Goal: Use online tool/utility: Utilize a website feature to perform a specific function

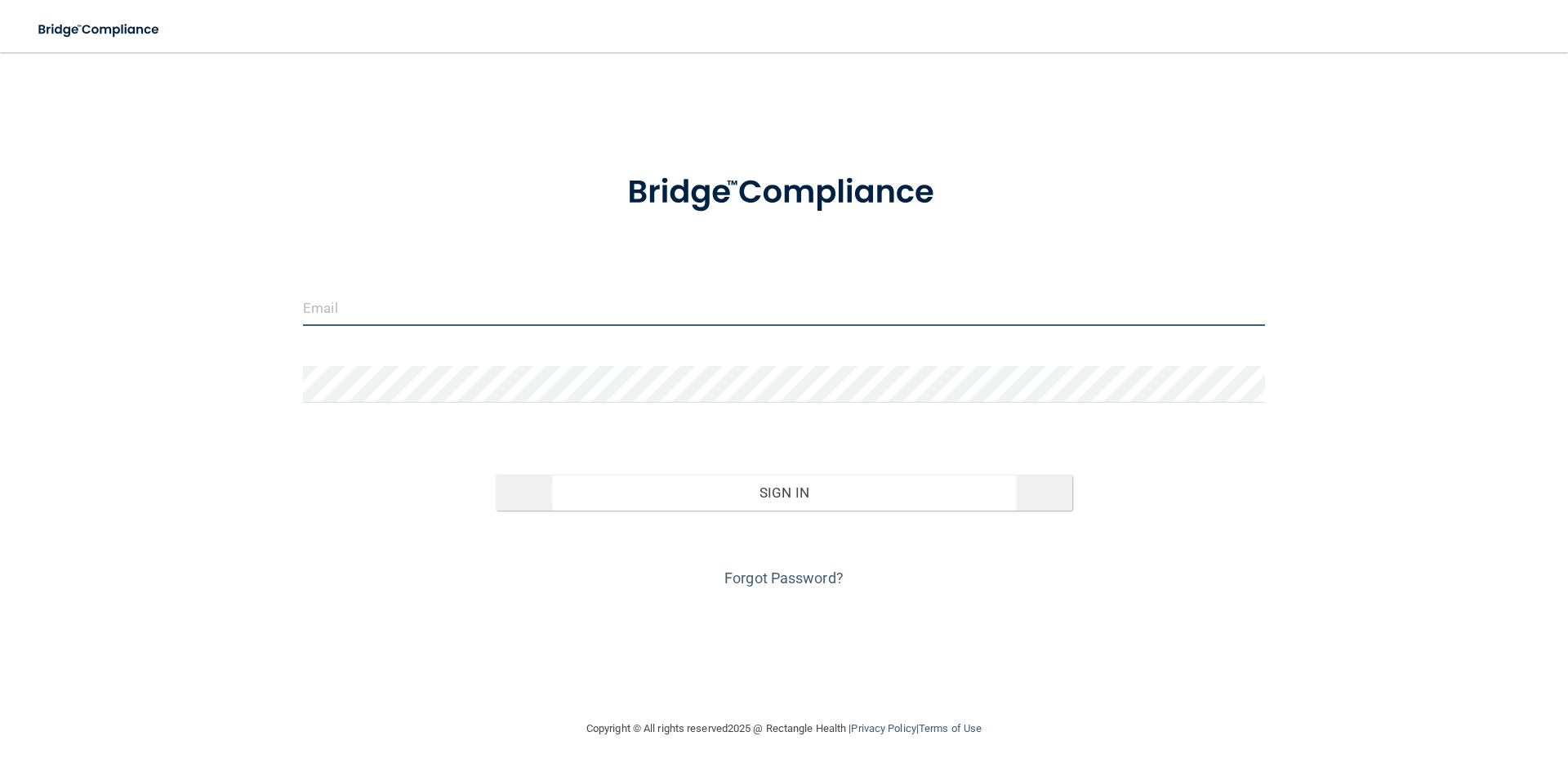
type input "[EMAIL_ADDRESS][DOMAIN_NAME]"
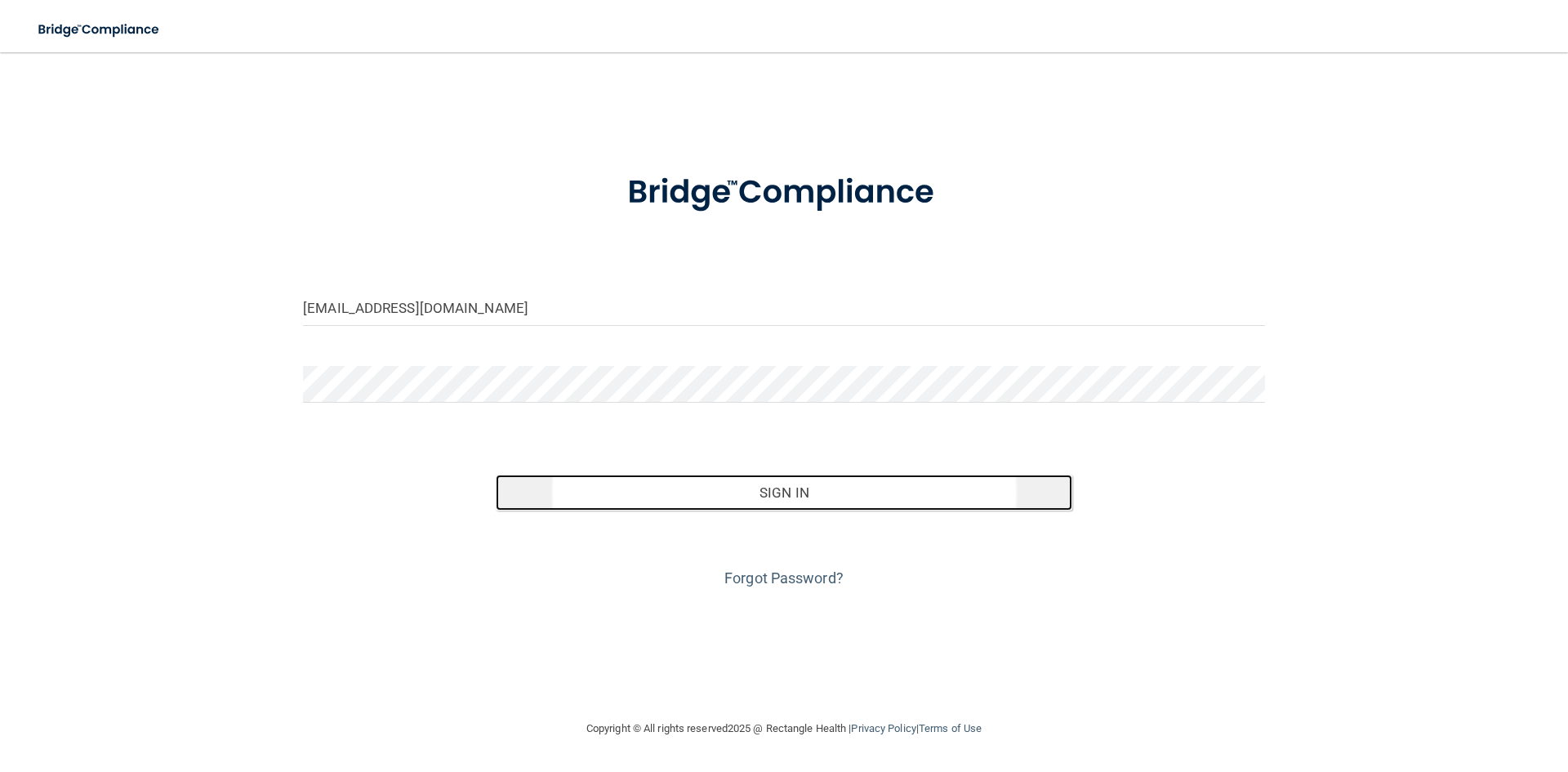
click at [815, 489] on button "Sign In" at bounding box center [784, 493] width 578 height 36
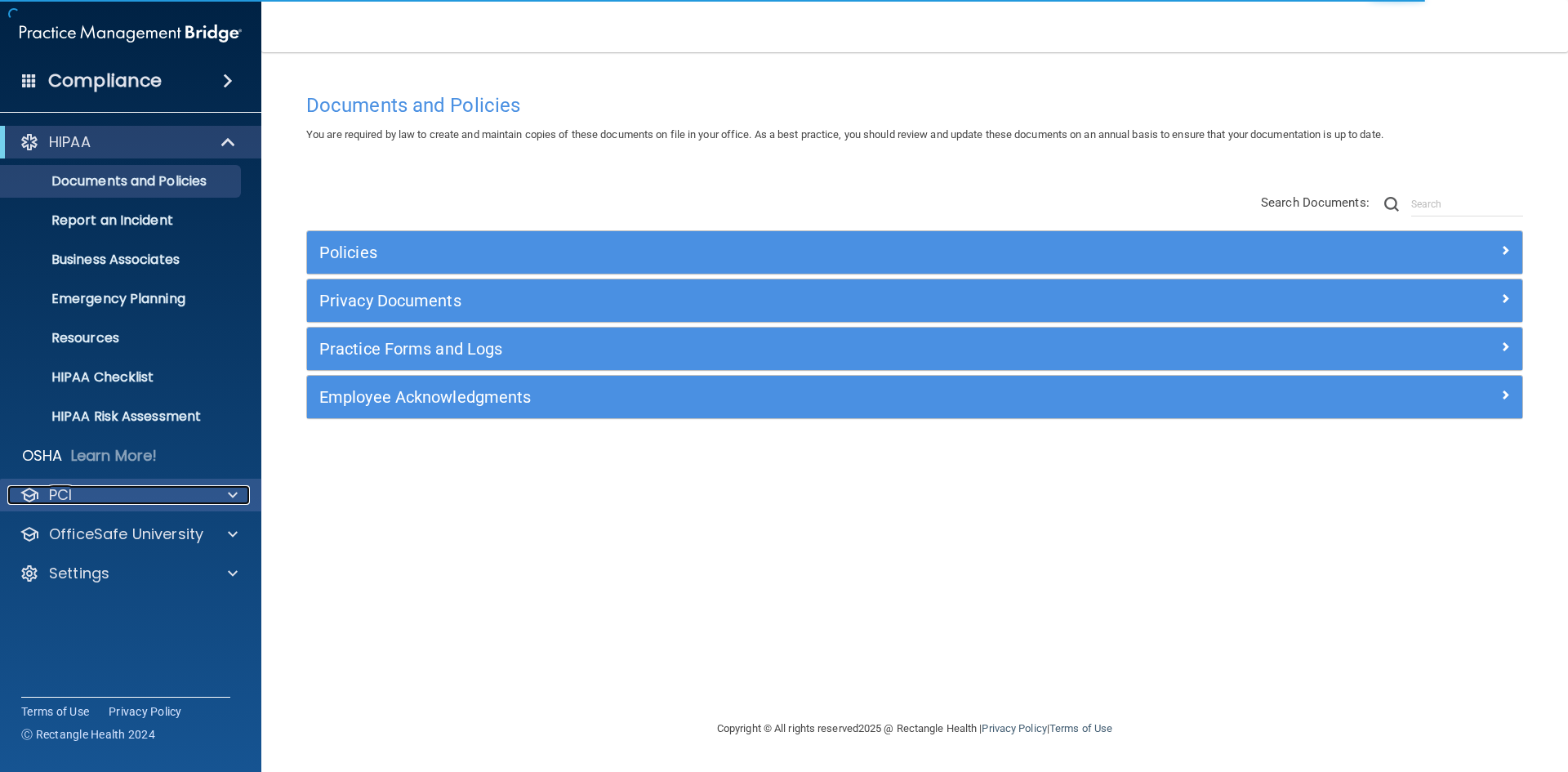
click at [168, 496] on div "PCI" at bounding box center [109, 495] width 202 height 20
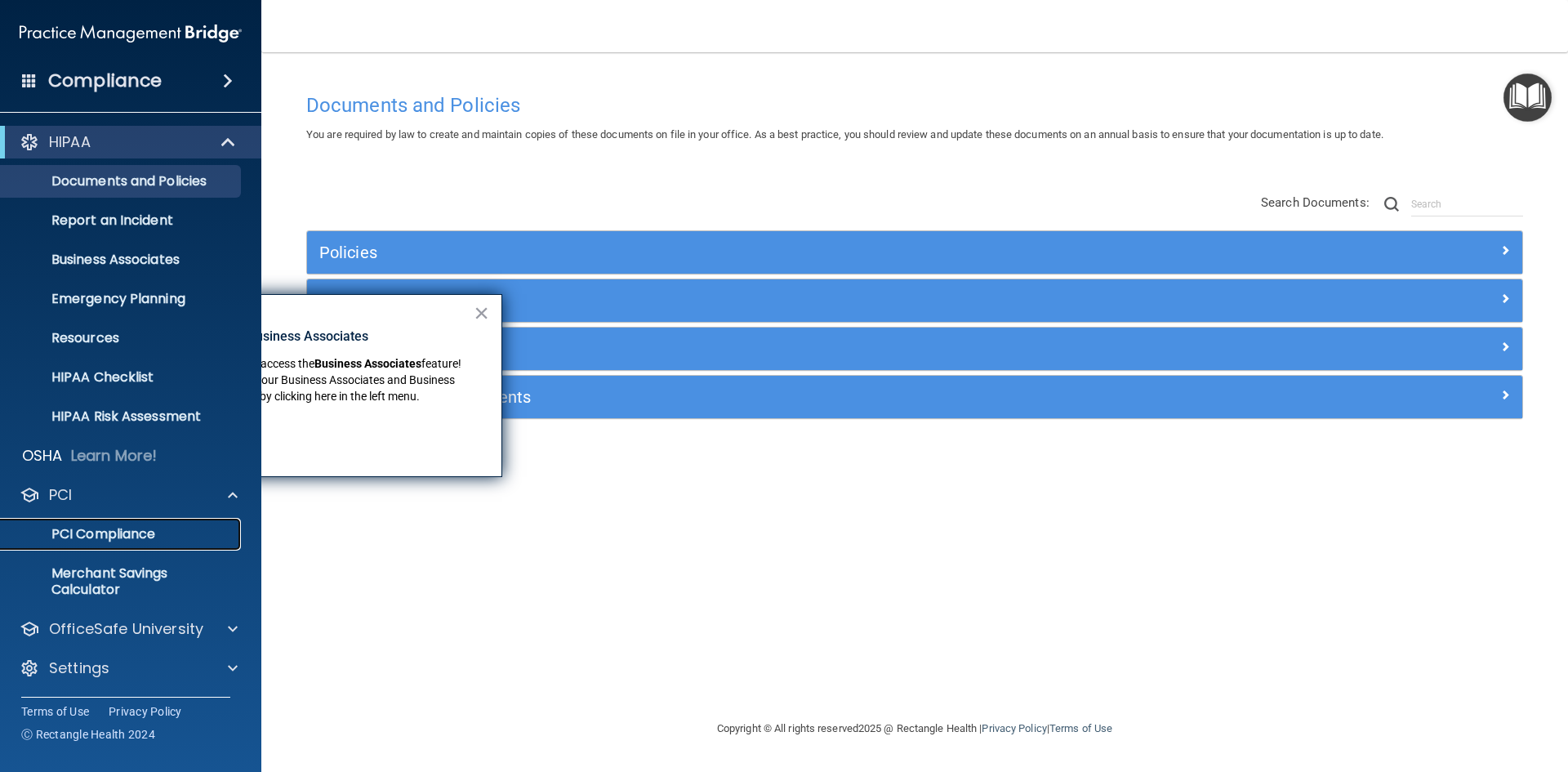
click at [130, 538] on p "PCI Compliance" at bounding box center [122, 535] width 223 height 17
click at [125, 534] on p "PCI Compliance" at bounding box center [122, 535] width 223 height 17
click at [122, 578] on p "Merchant Savings Calculator" at bounding box center [122, 581] width 223 height 32
